Goal: Check status: Check status

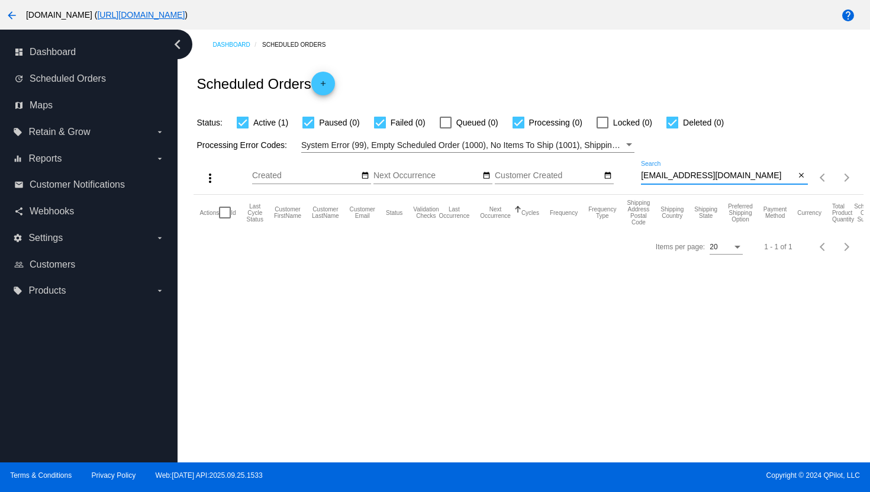
click at [681, 179] on input "[EMAIL_ADDRESS][DOMAIN_NAME]" at bounding box center [718, 175] width 155 height 9
paste input "claire.oakley6@g"
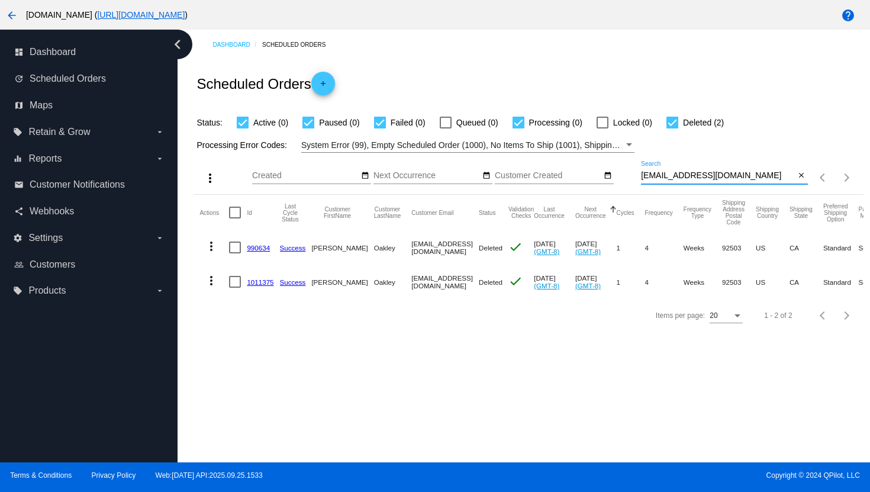
type input "[EMAIL_ADDRESS][DOMAIN_NAME]"
click at [211, 283] on mat-icon "more_vert" at bounding box center [211, 281] width 14 height 14
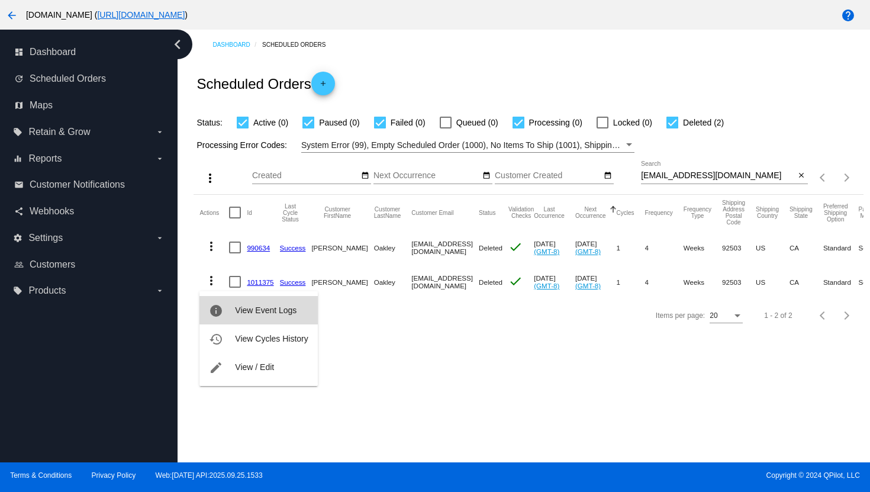
click at [249, 309] on span "View Event Logs" at bounding box center [266, 310] width 62 height 9
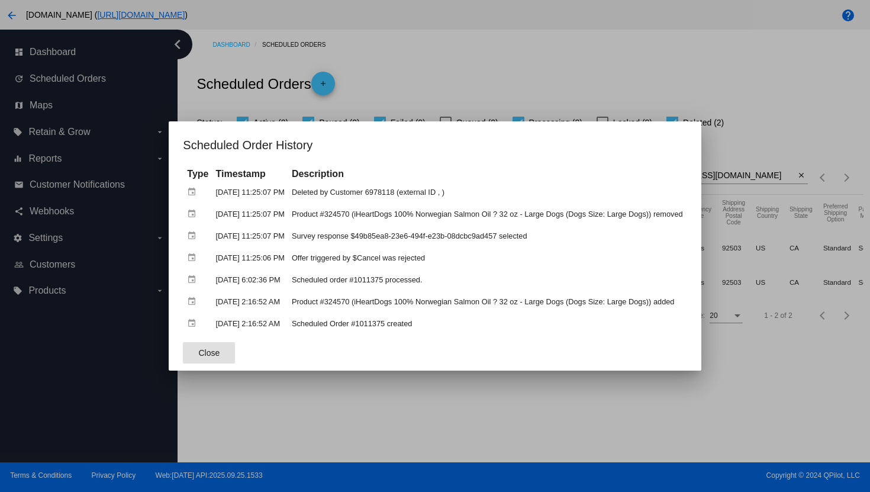
click at [511, 82] on div at bounding box center [435, 246] width 870 height 492
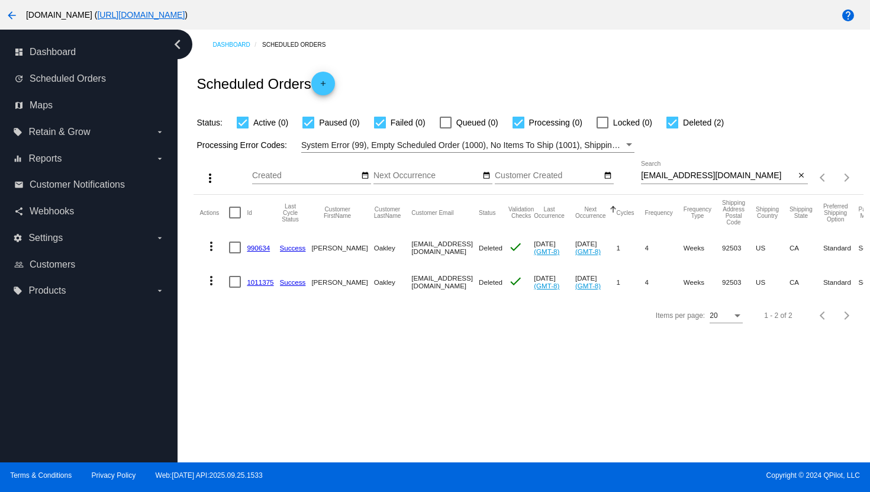
click at [208, 250] on mat-icon "more_vert" at bounding box center [211, 246] width 14 height 14
click at [223, 274] on mat-icon "info" at bounding box center [216, 276] width 14 height 14
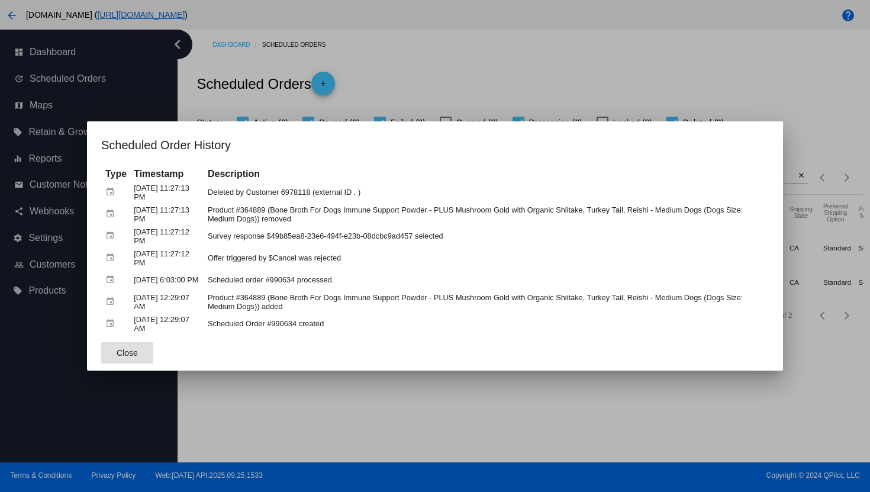
click at [472, 72] on div at bounding box center [435, 246] width 870 height 492
